Goal: Navigation & Orientation: Understand site structure

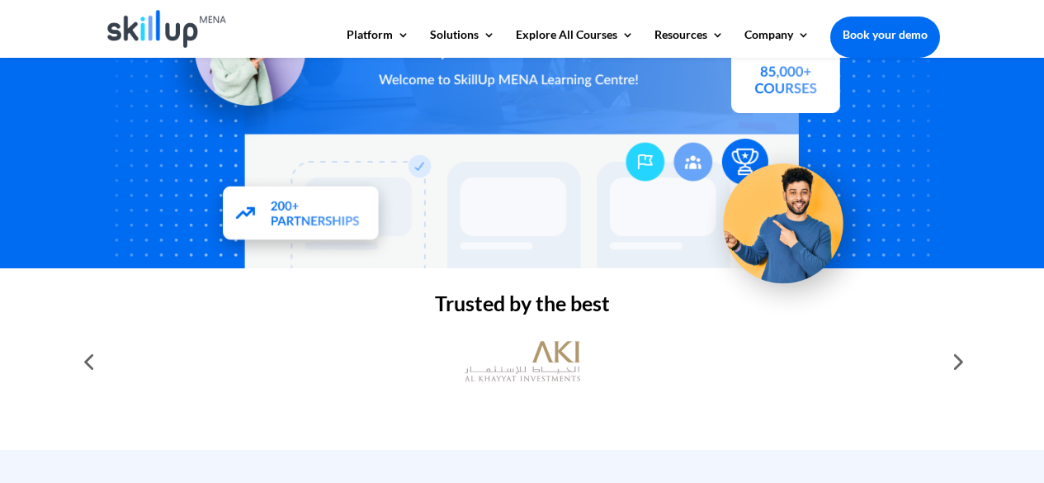
scroll to position [413, 0]
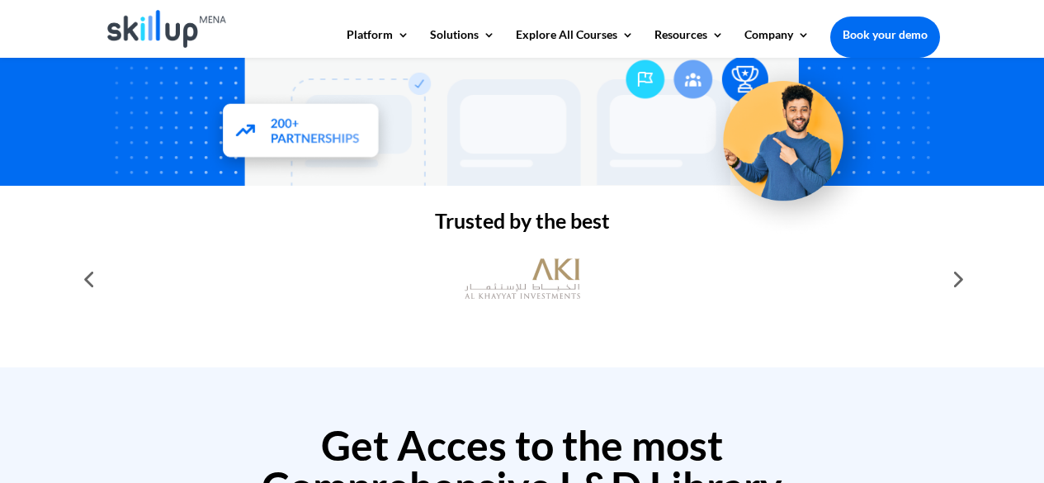
click at [955, 281] on div at bounding box center [956, 278] width 33 height 33
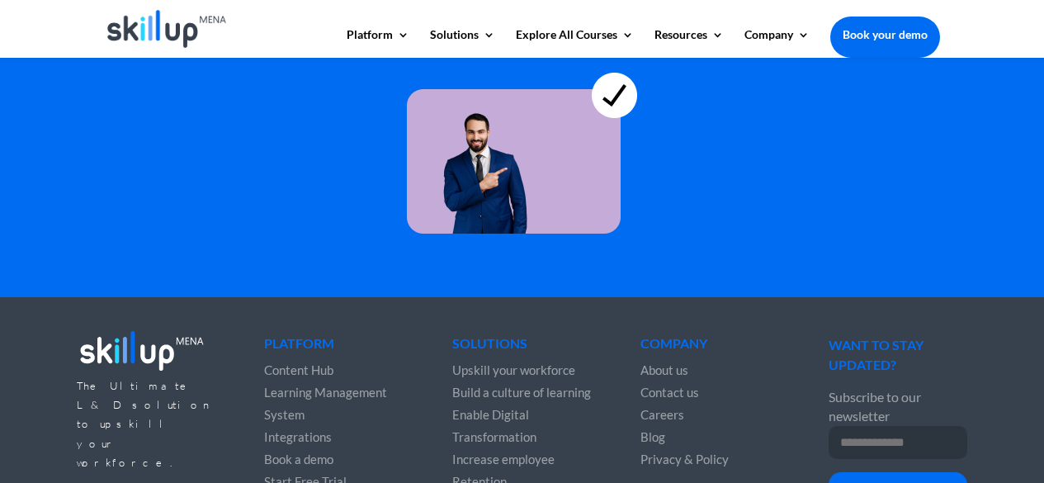
scroll to position [4891, 0]
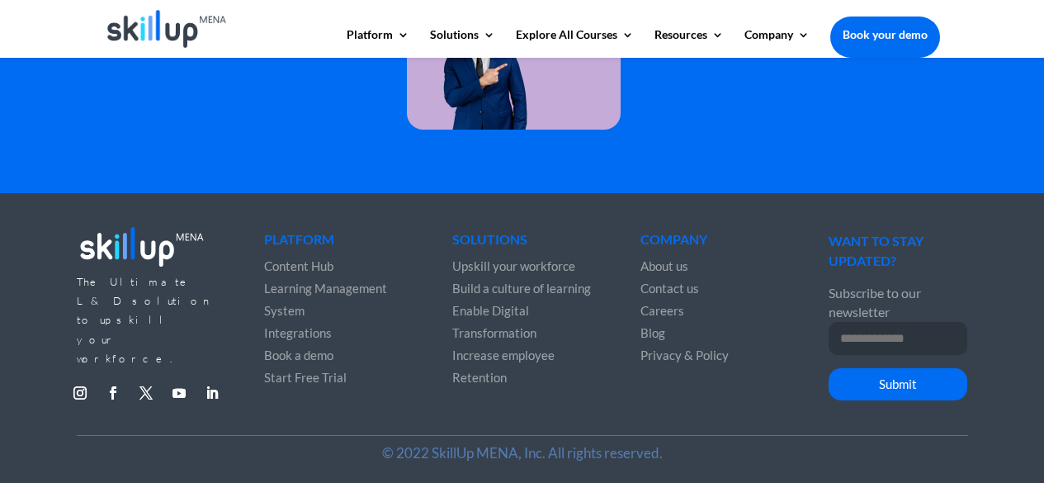
click at [352, 291] on span "Learning Management System" at bounding box center [325, 299] width 123 height 37
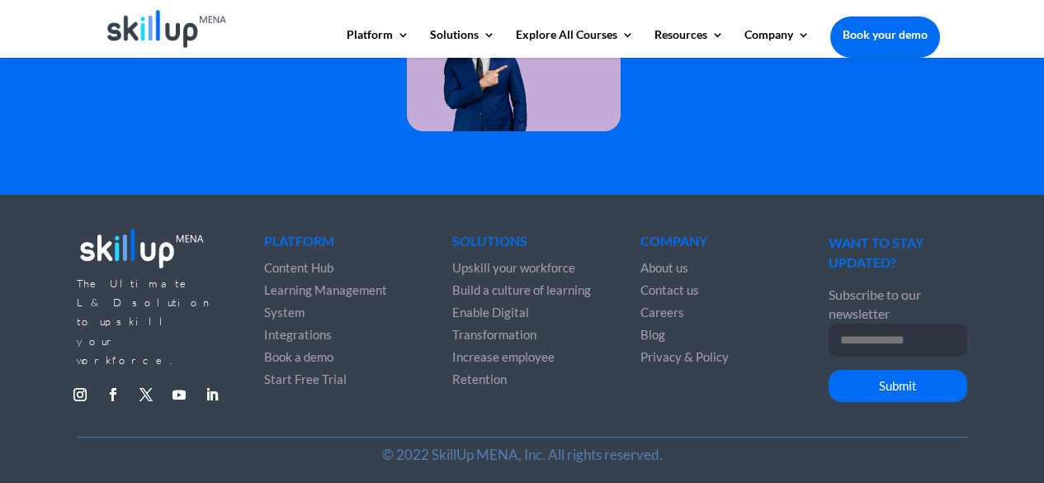
scroll to position [4891, 0]
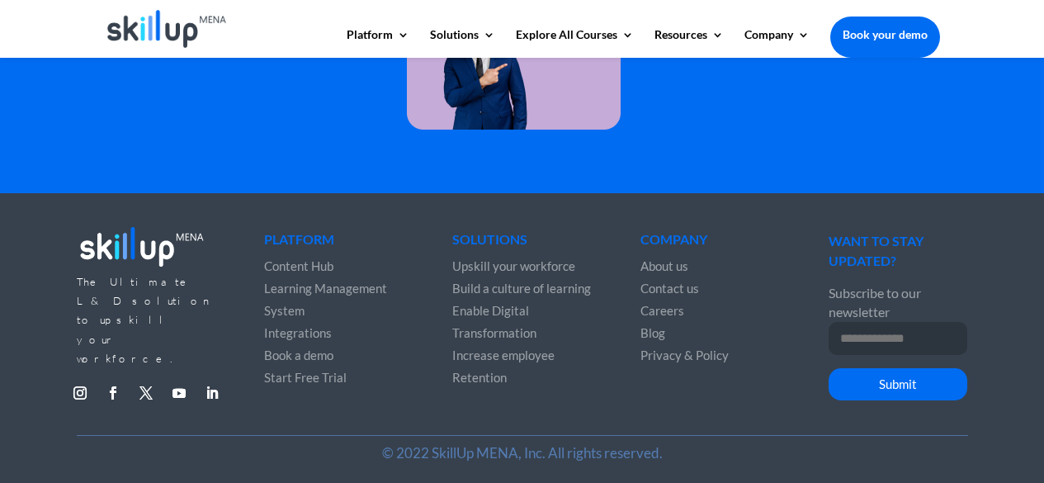
click at [305, 329] on span "Integrations" at bounding box center [298, 332] width 68 height 15
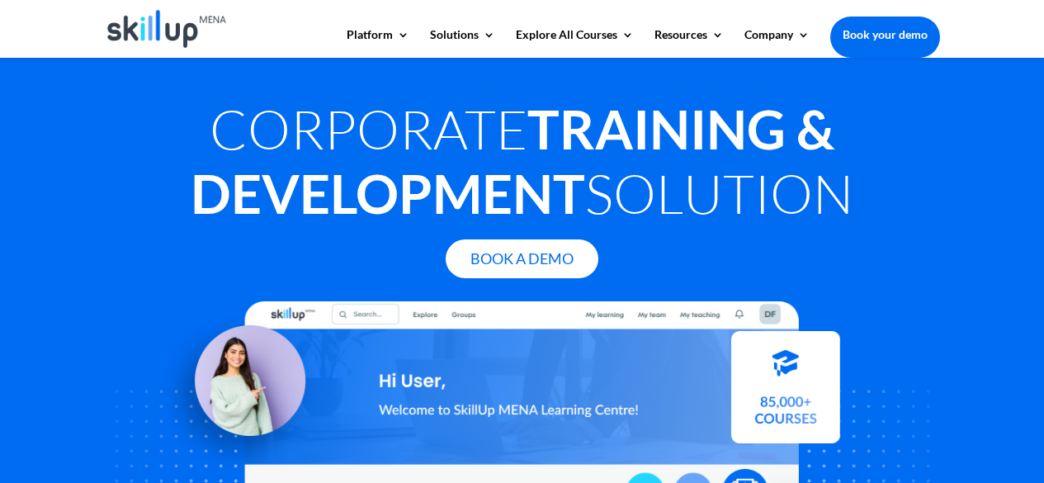
scroll to position [495, 0]
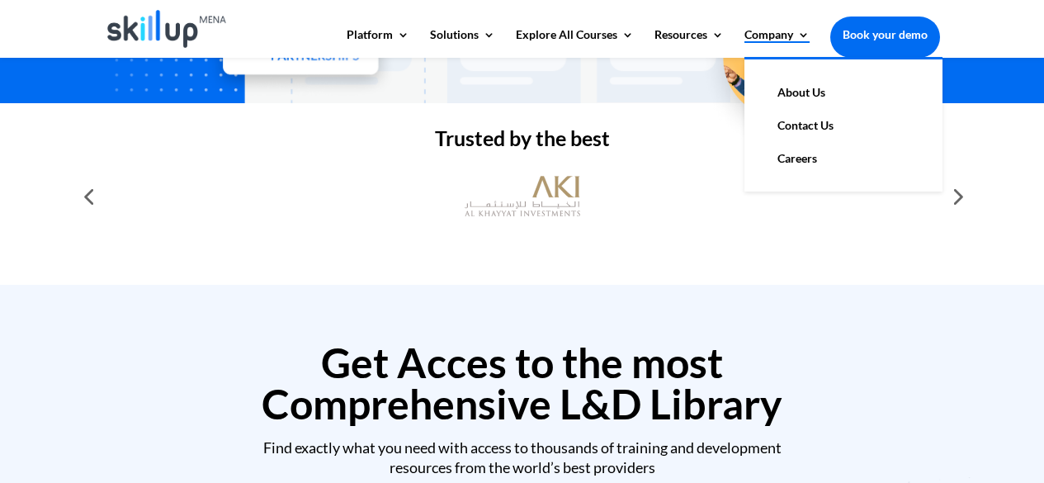
click at [750, 37] on link "Company" at bounding box center [777, 43] width 65 height 28
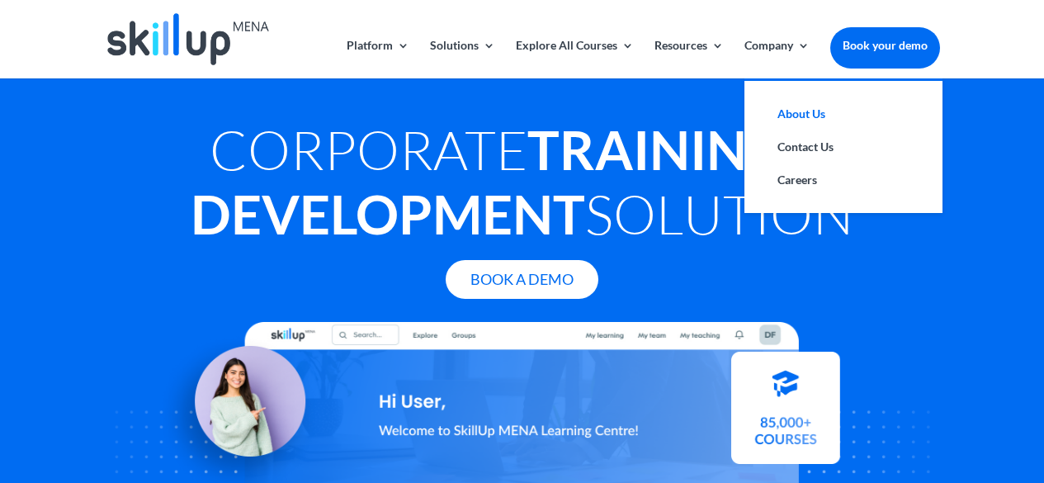
click at [783, 106] on link "About Us" at bounding box center [843, 113] width 165 height 33
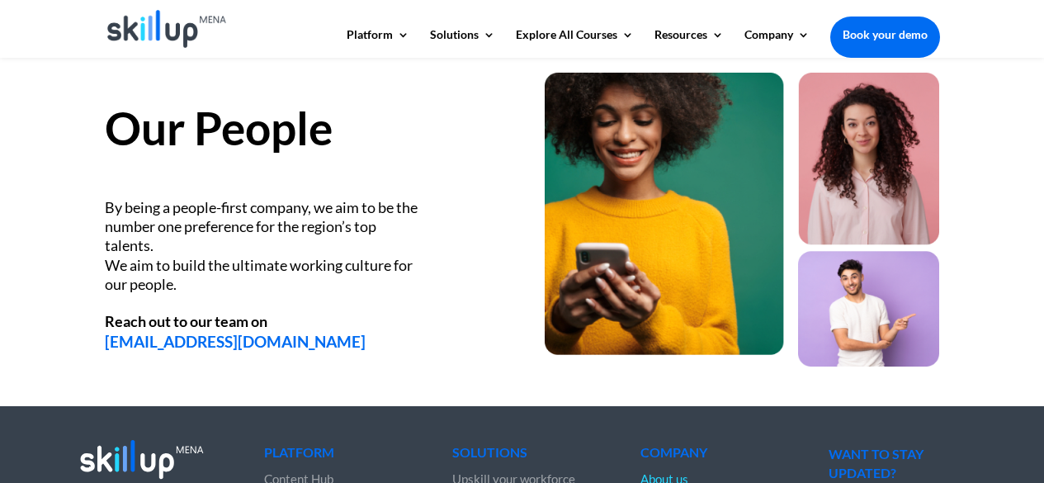
scroll to position [2359, 0]
